Goal: Task Accomplishment & Management: Manage account settings

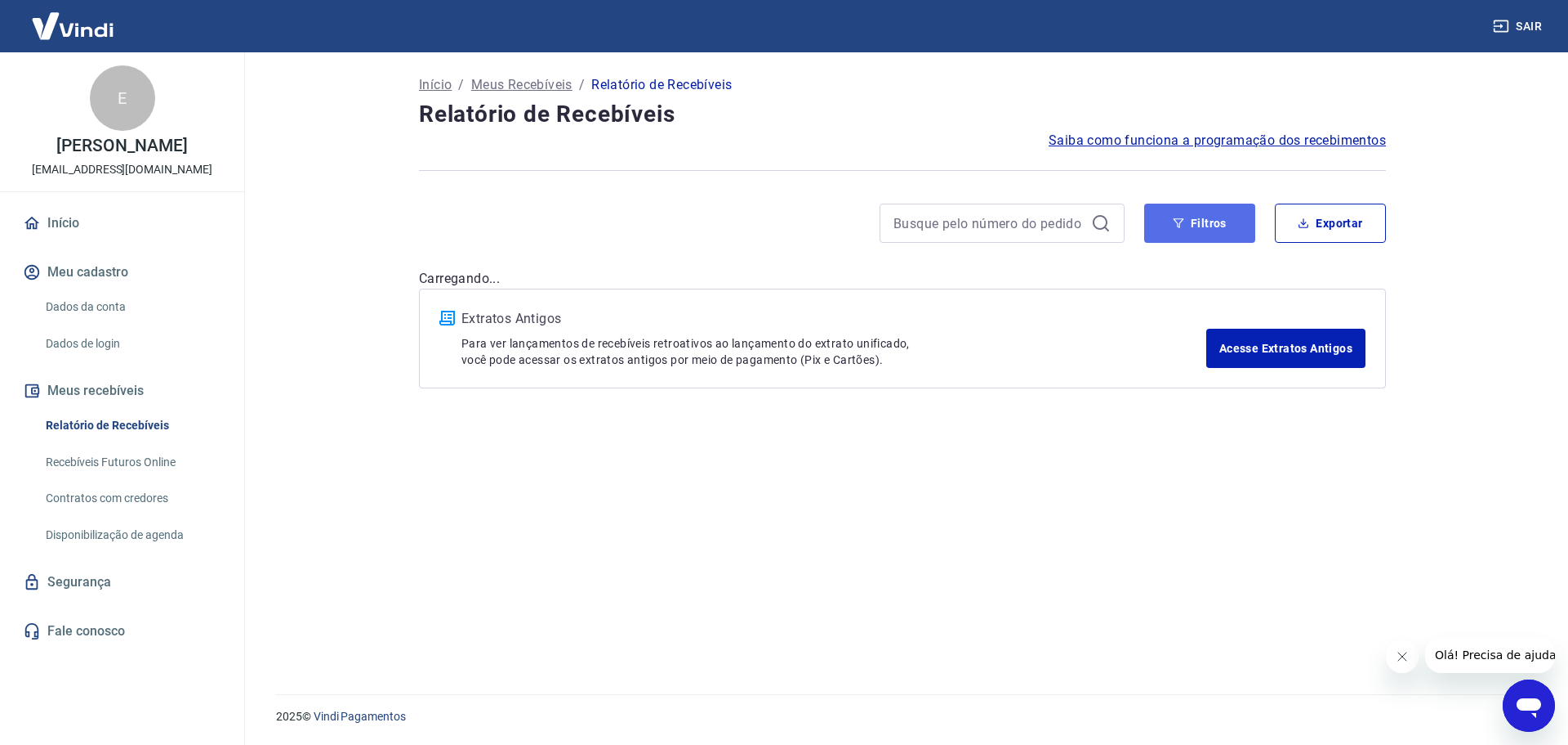
click at [1213, 241] on button "Filtros" at bounding box center [1200, 223] width 112 height 39
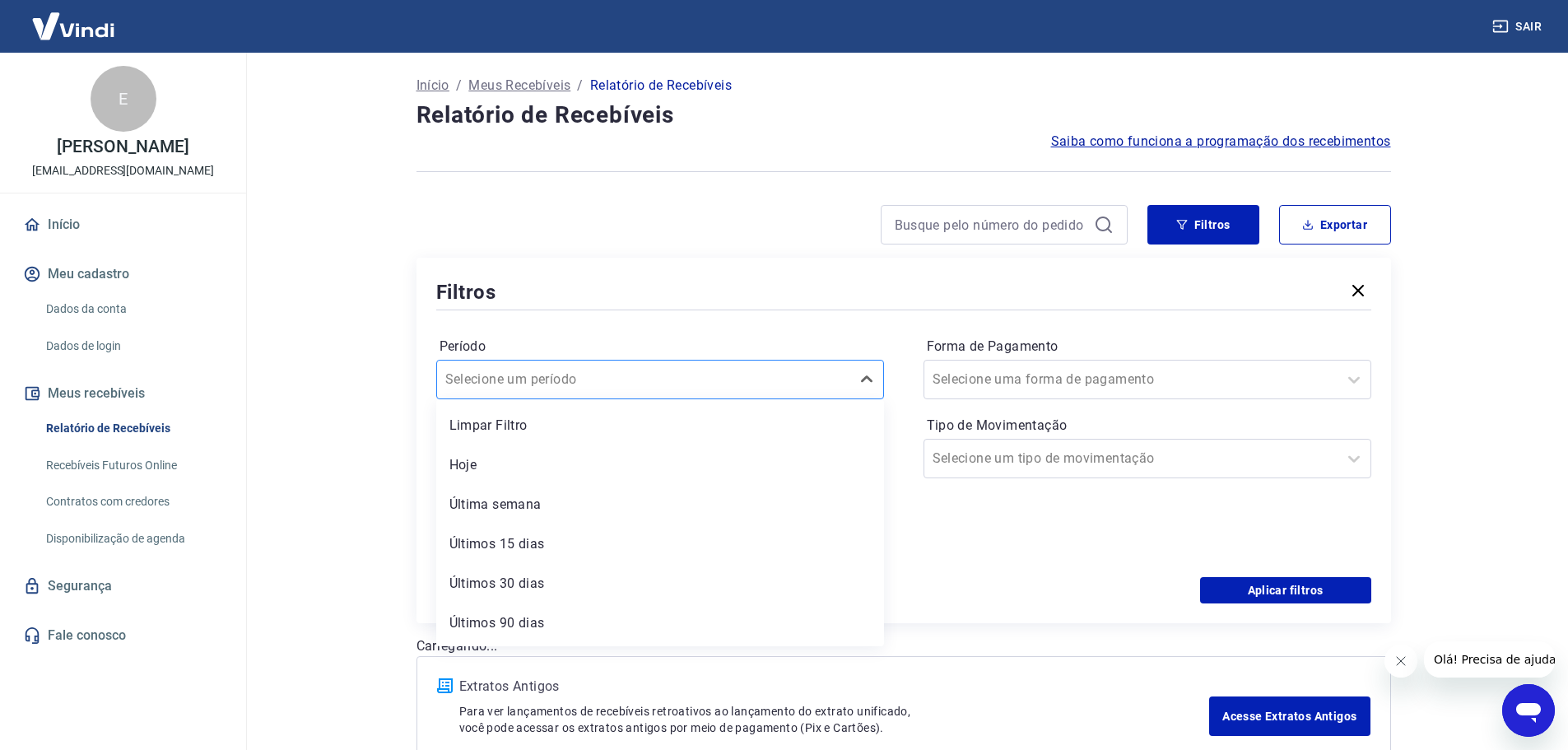
click at [608, 368] on div at bounding box center [643, 379] width 397 height 23
drag, startPoint x: 1054, startPoint y: 572, endPoint x: 1034, endPoint y: 566, distance: 20.9
click at [1043, 569] on div "Período Selecione um período Período personalizado Forma de Pagamento Selecione…" at bounding box center [904, 445] width 935 height 264
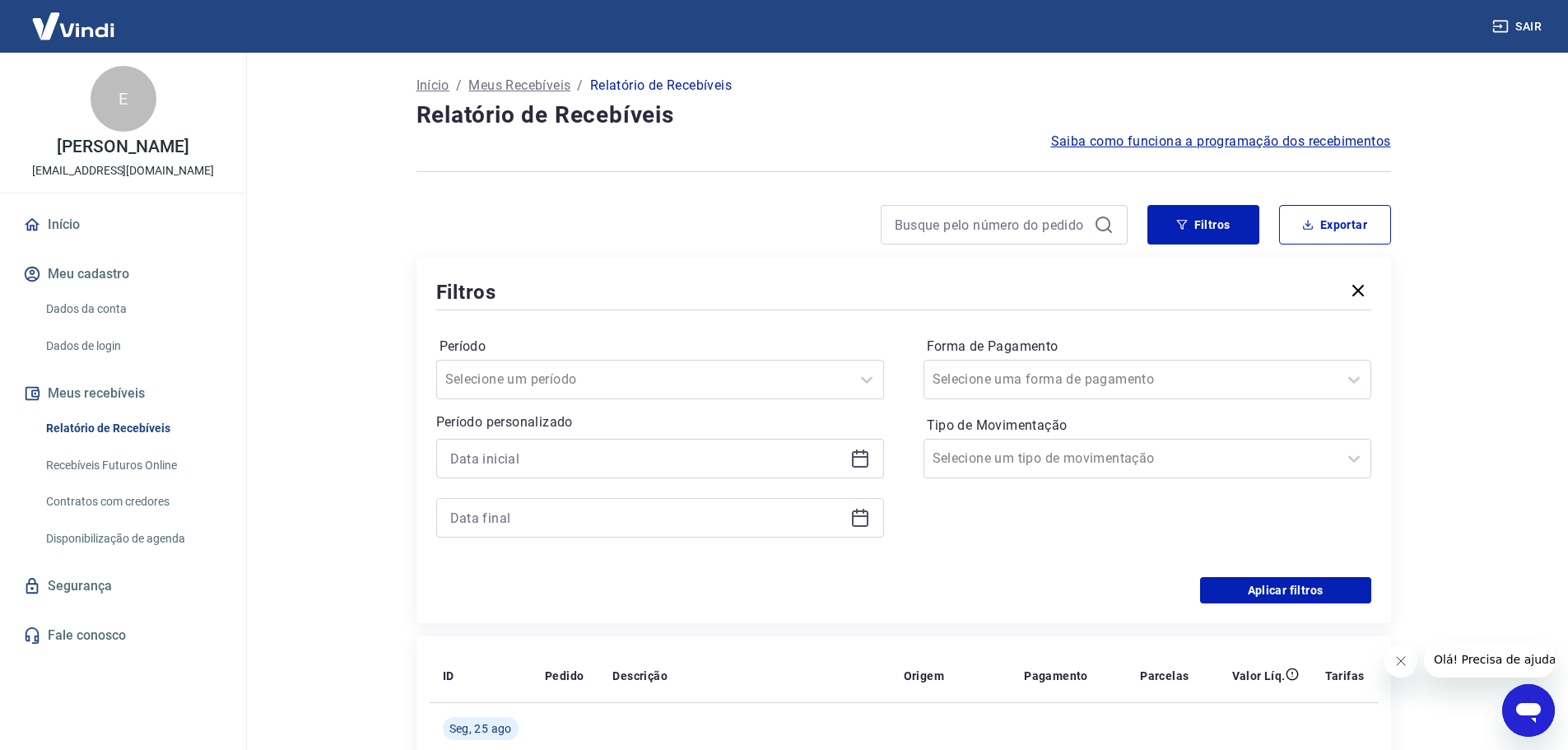
click at [692, 472] on div at bounding box center [660, 459] width 448 height 40
click at [864, 457] on icon at bounding box center [860, 457] width 16 height 2
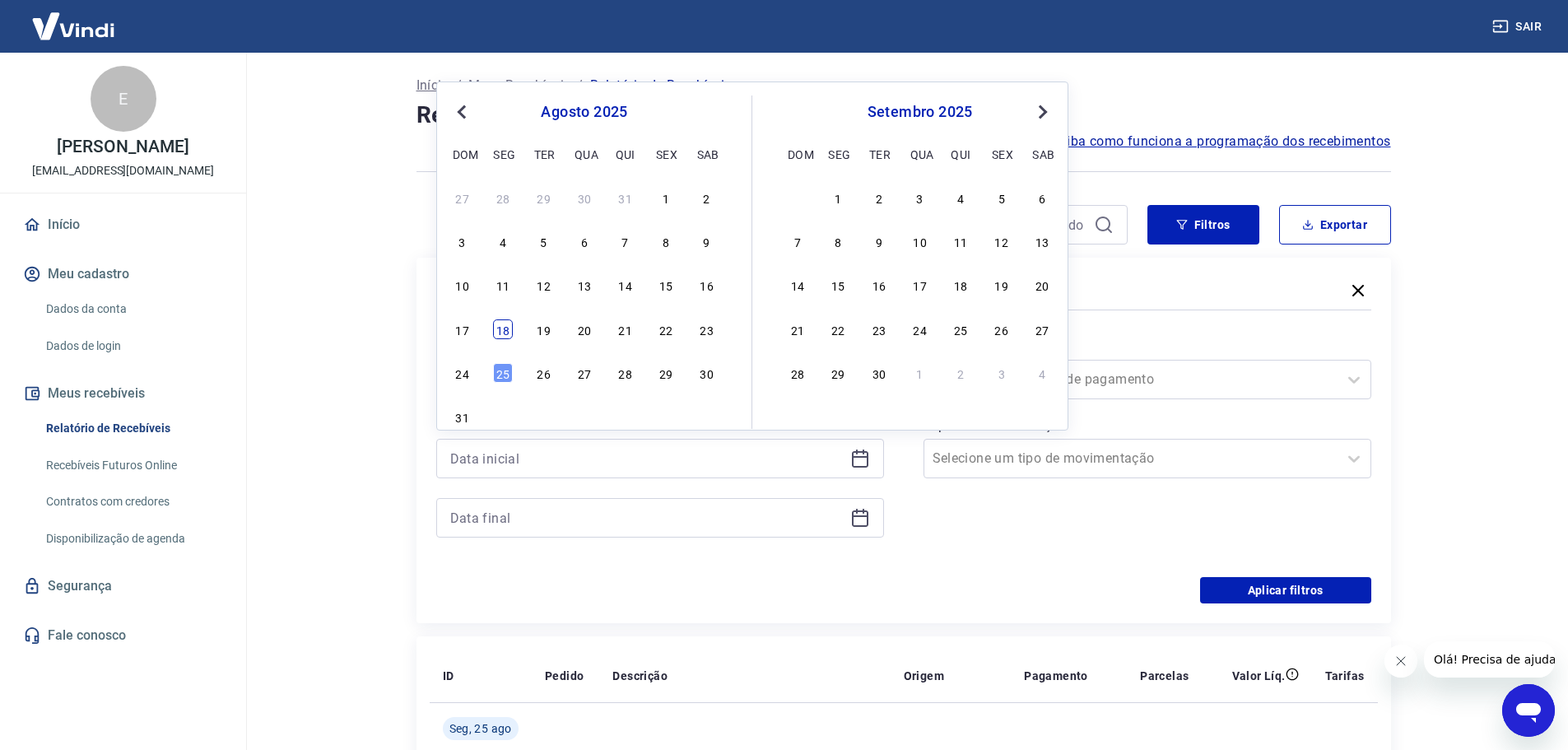
click at [506, 332] on div "18" at bounding box center [502, 328] width 20 height 20
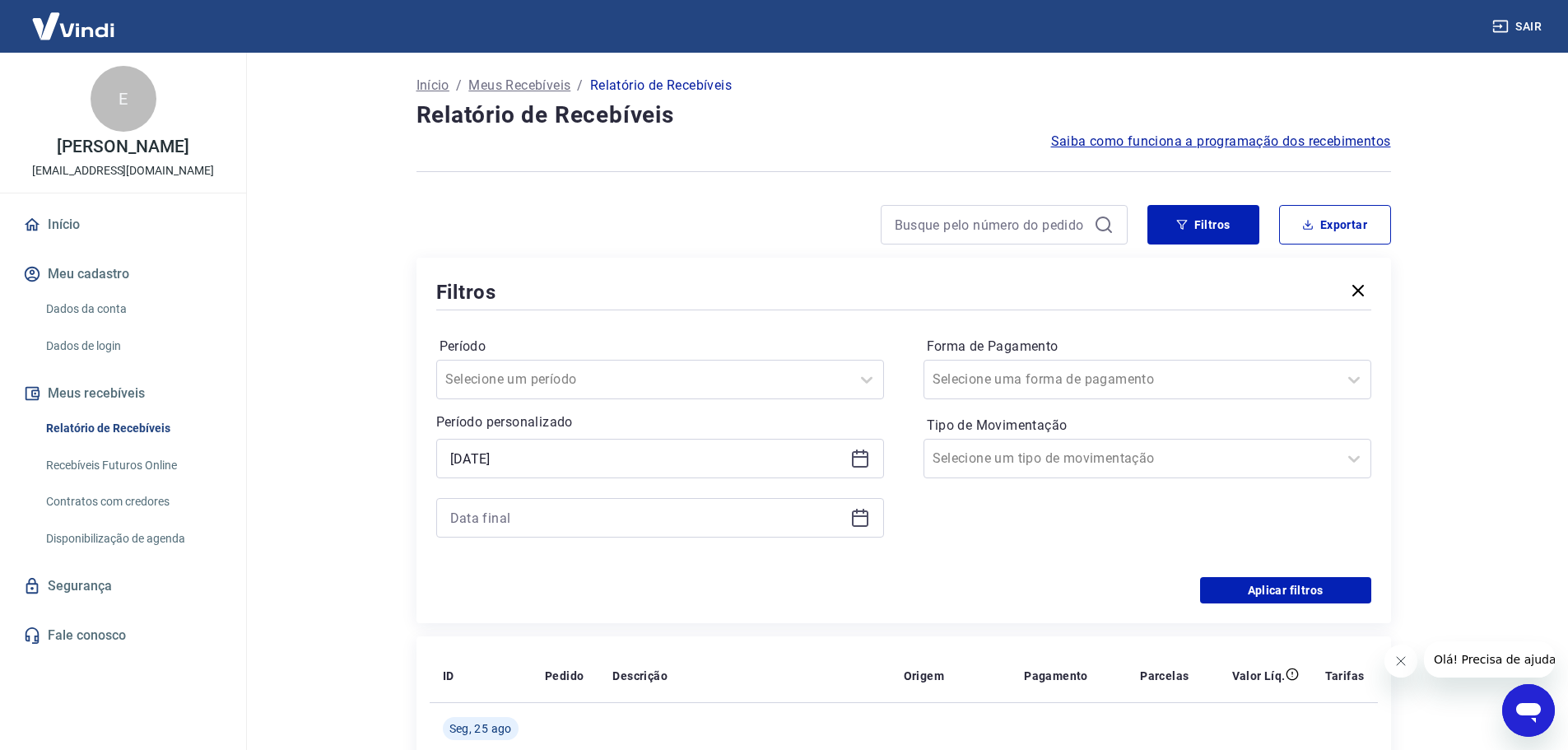
type input "18/08/2025"
click at [1027, 526] on div "Forma de Pagamento Selecione uma forma de pagamento Tipo de Movimentação Seleci…" at bounding box center [1147, 445] width 448 height 224
click at [856, 512] on icon at bounding box center [857, 512] width 2 height 5
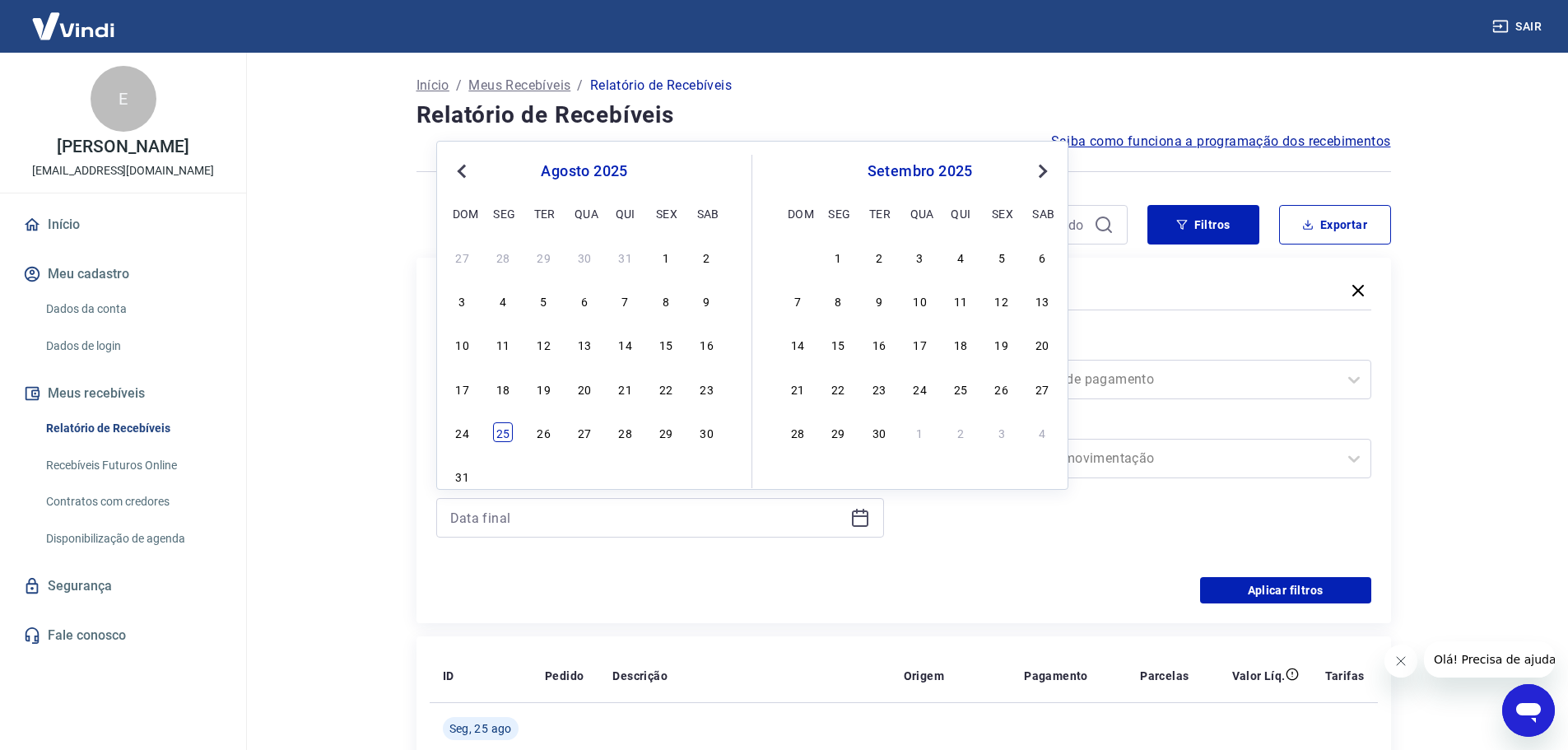
click at [498, 430] on div "25" at bounding box center [502, 432] width 20 height 20
type input "25/08/2025"
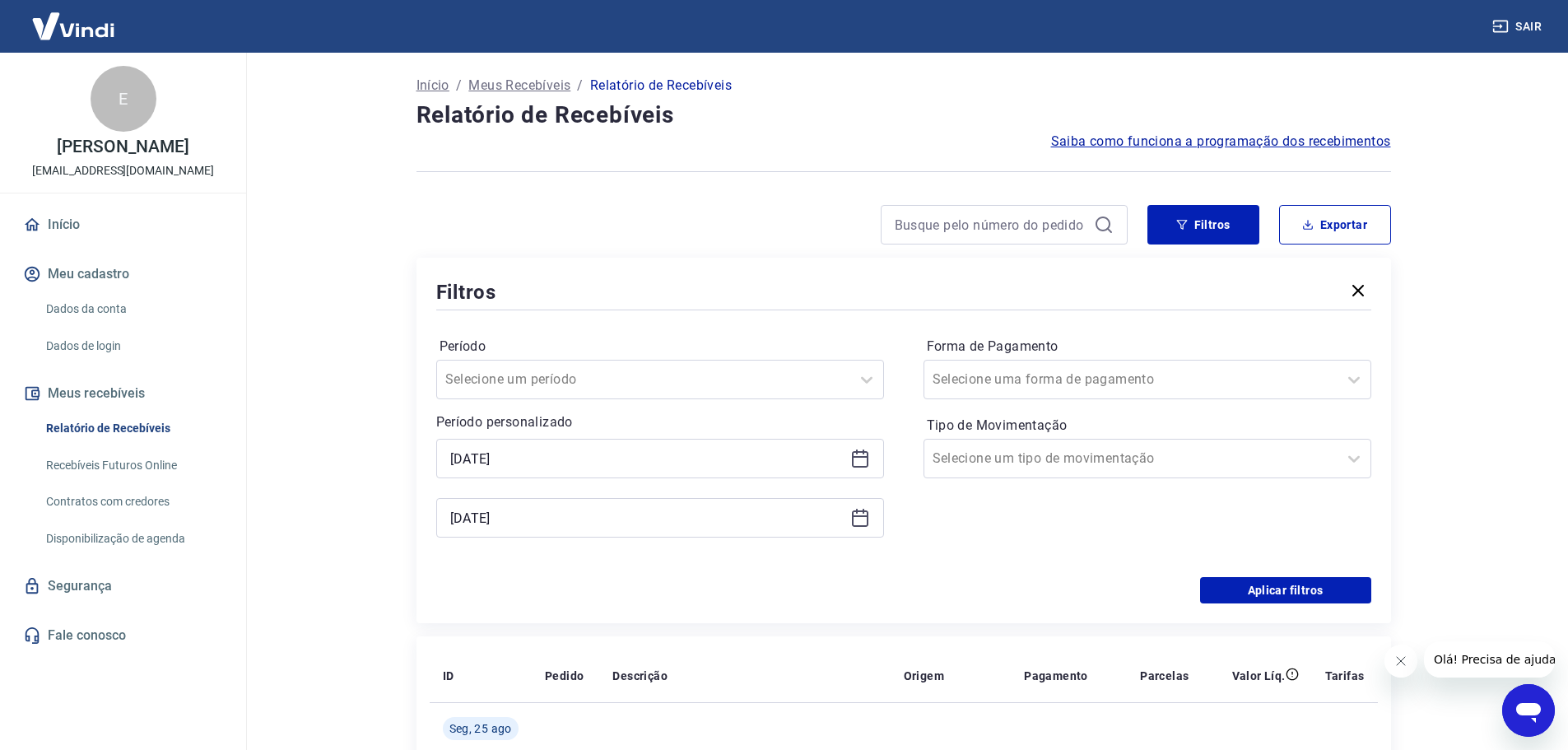
click at [985, 535] on div "Forma de Pagamento Selecione uma forma de pagamento Tipo de Movimentação Seleci…" at bounding box center [1147, 445] width 448 height 224
click at [1272, 582] on button "Aplicar filtros" at bounding box center [1285, 590] width 171 height 26
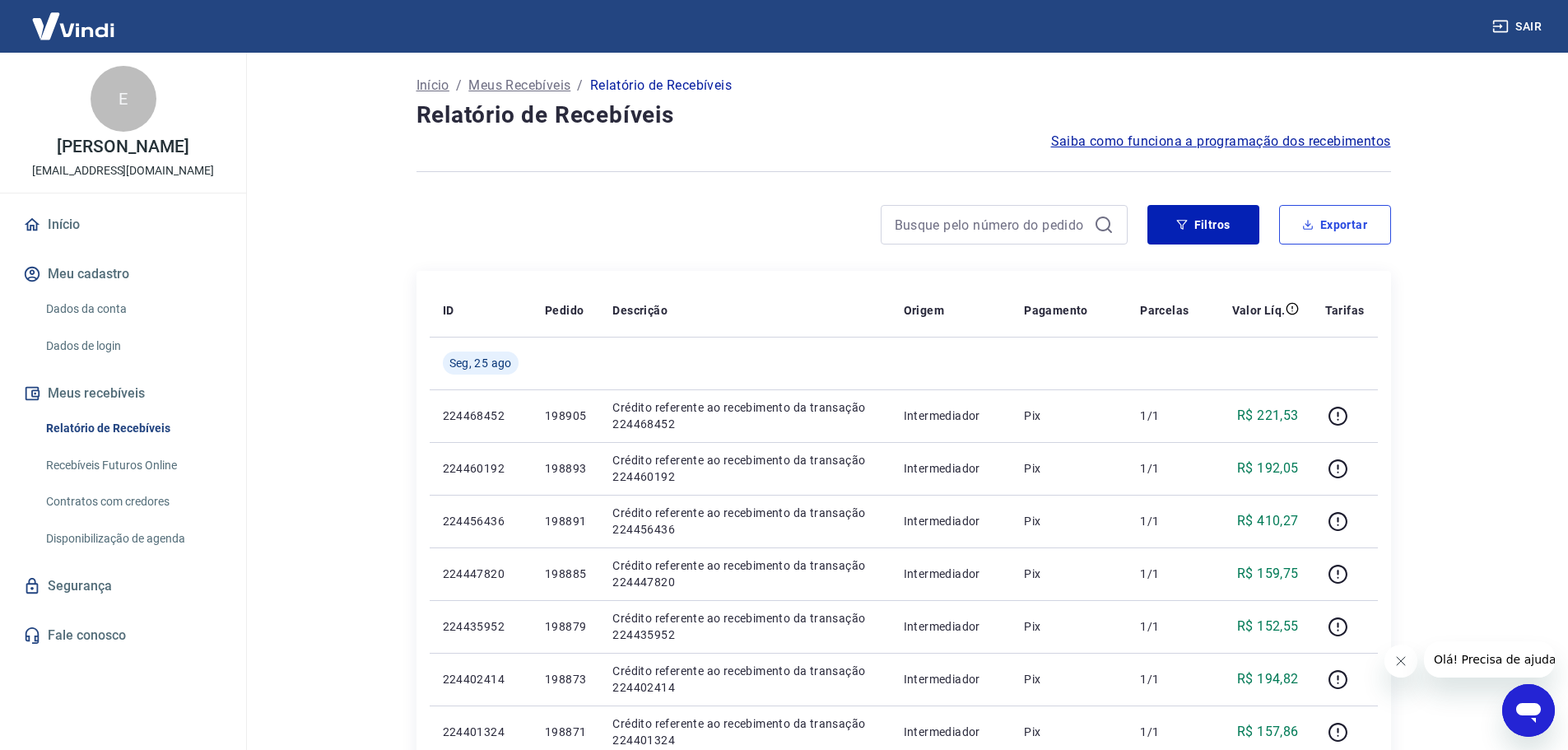
click at [1340, 234] on button "Exportar" at bounding box center [1335, 225] width 112 height 40
type input "18/08/2025"
type input "25/08/2025"
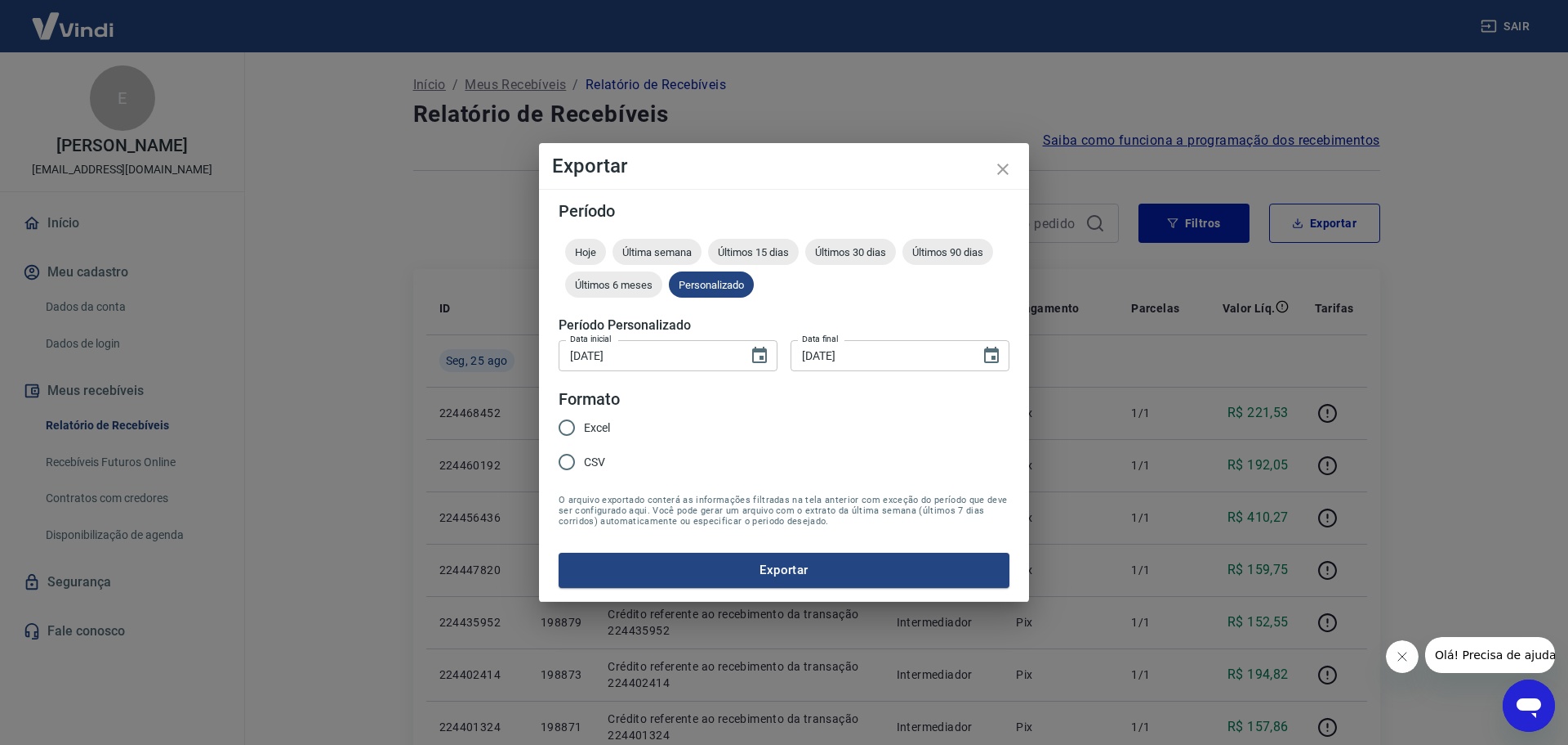
click at [567, 427] on input "Excel" at bounding box center [567, 427] width 34 height 34
radio input "true"
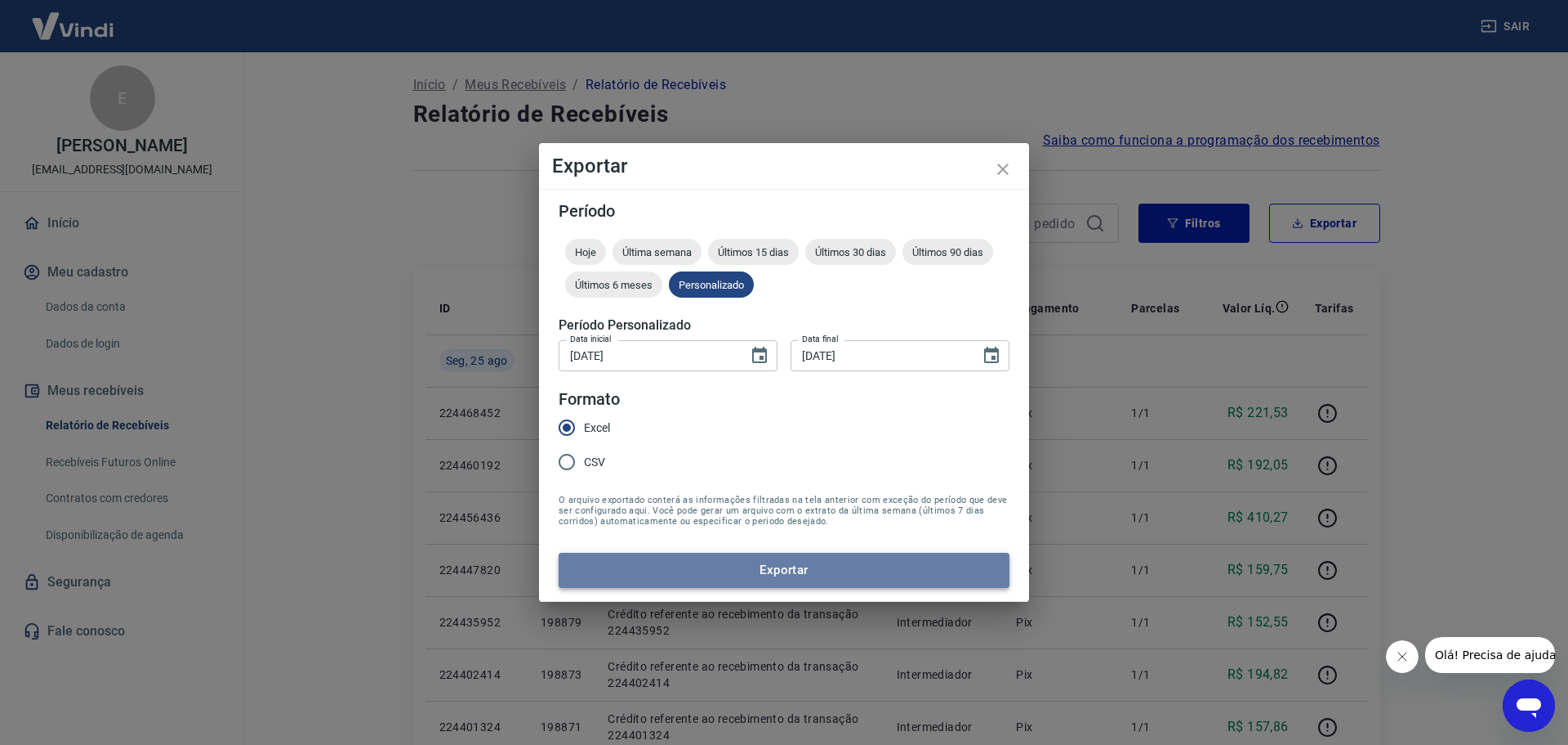
click at [762, 569] on button "Exportar" at bounding box center [784, 570] width 451 height 34
